Goal: Navigation & Orientation: Find specific page/section

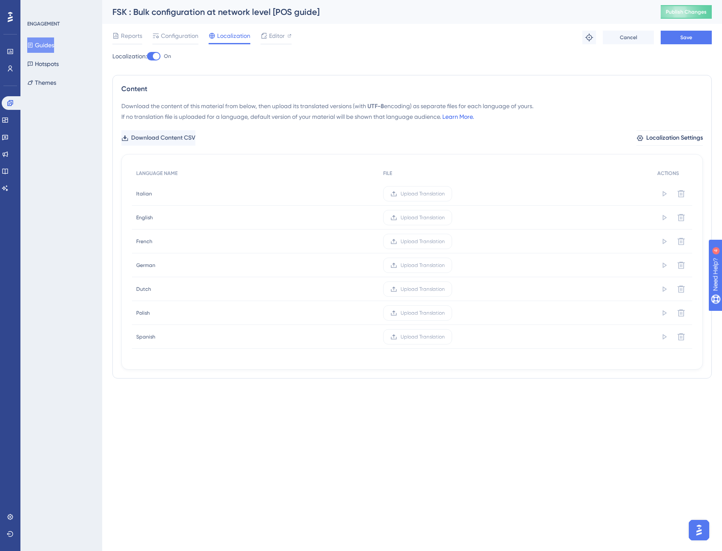
click at [465, 118] on link "Learn More." at bounding box center [459, 116] width 32 height 7
click at [12, 104] on icon at bounding box center [10, 103] width 6 height 6
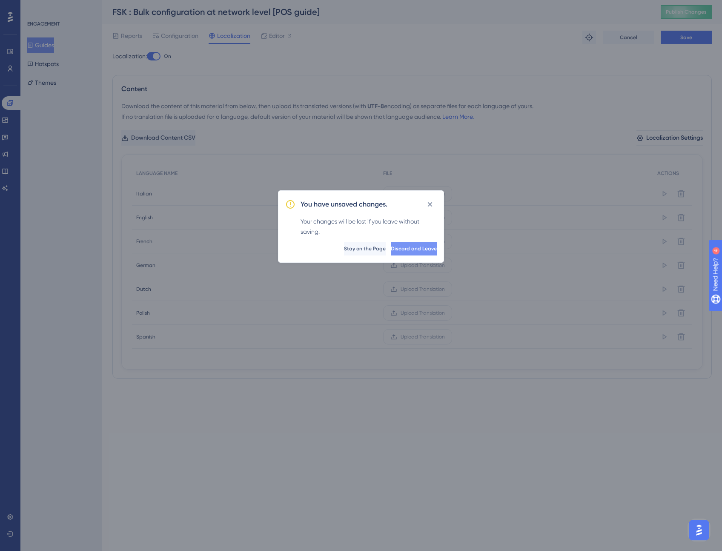
click at [396, 247] on span "Discard and Leave" at bounding box center [414, 248] width 46 height 7
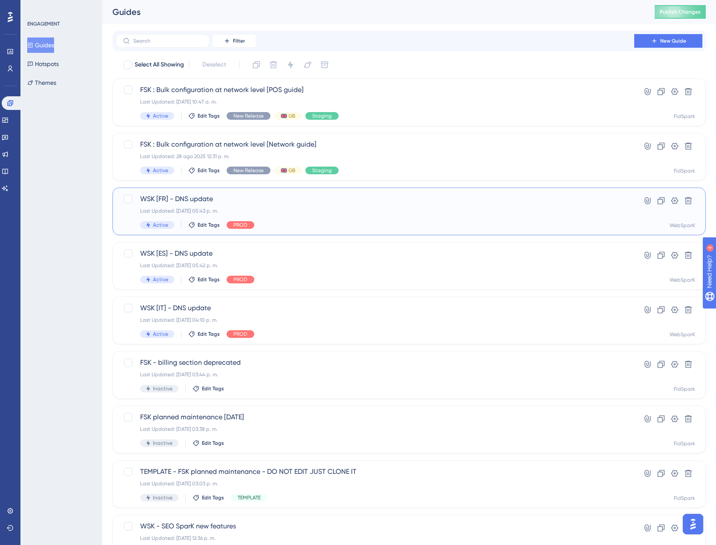
click at [192, 199] on span "WSK [FR] - DNS update" at bounding box center [375, 199] width 470 height 10
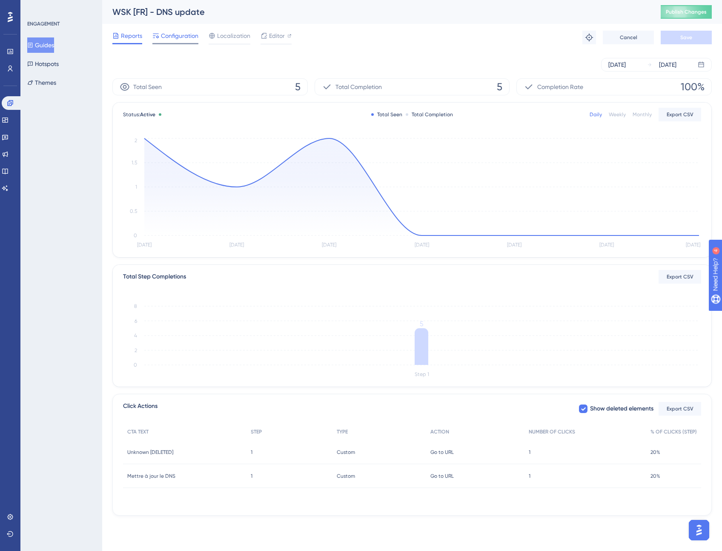
click at [177, 37] on span "Configuration" at bounding box center [179, 36] width 37 height 10
